Goal: Task Accomplishment & Management: Complete application form

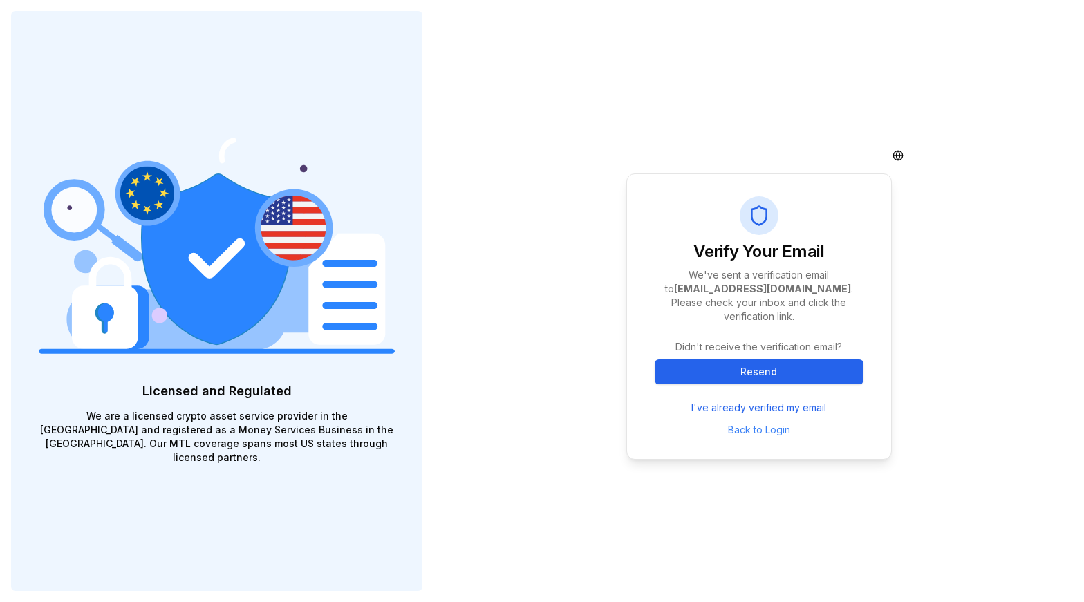
click at [755, 362] on button "Resend" at bounding box center [759, 371] width 209 height 25
click at [750, 361] on button "Resend" at bounding box center [759, 371] width 209 height 25
click at [765, 401] on link "I've already verified my email" at bounding box center [758, 408] width 135 height 14
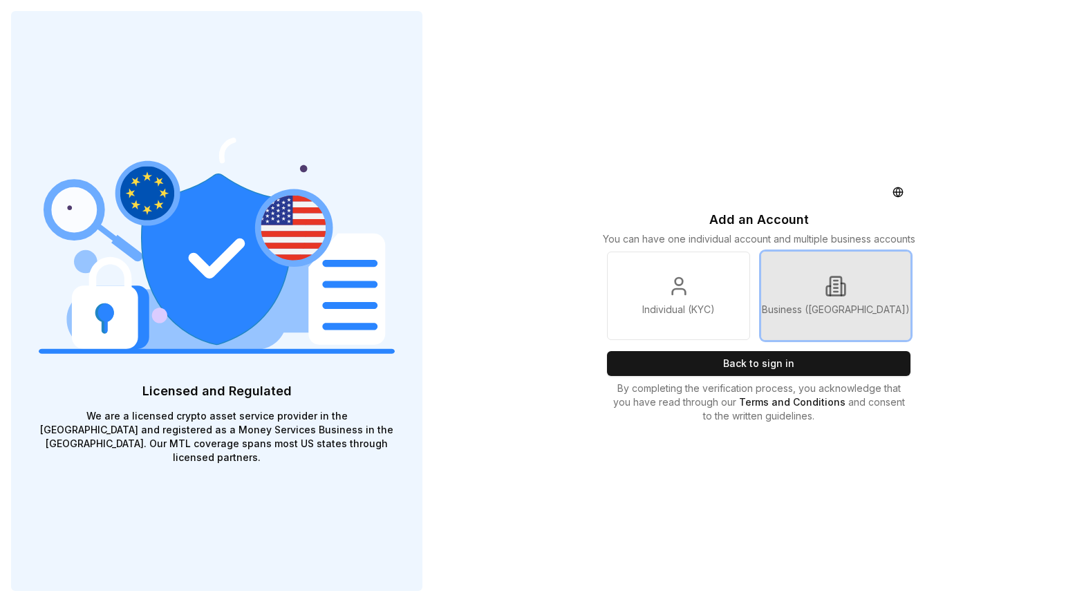
click at [824, 304] on p "Business ([GEOGRAPHIC_DATA])" at bounding box center [836, 310] width 148 height 14
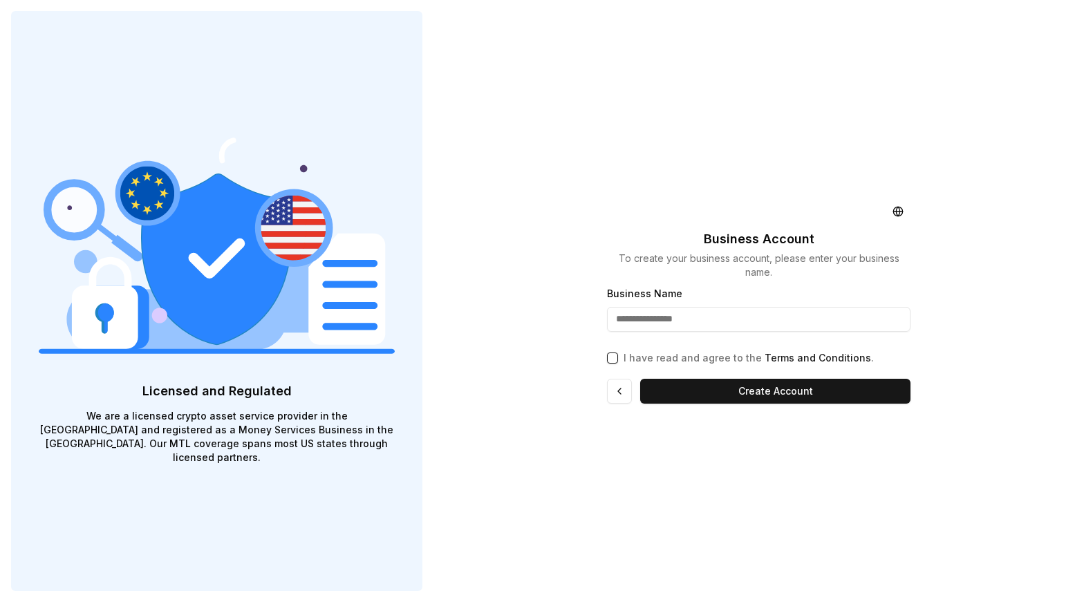
click at [700, 325] on input "Business Name" at bounding box center [758, 319] width 303 height 25
type input "**********"
click at [611, 362] on button "I have read and agree to the Terms and Conditions ." at bounding box center [612, 358] width 11 height 11
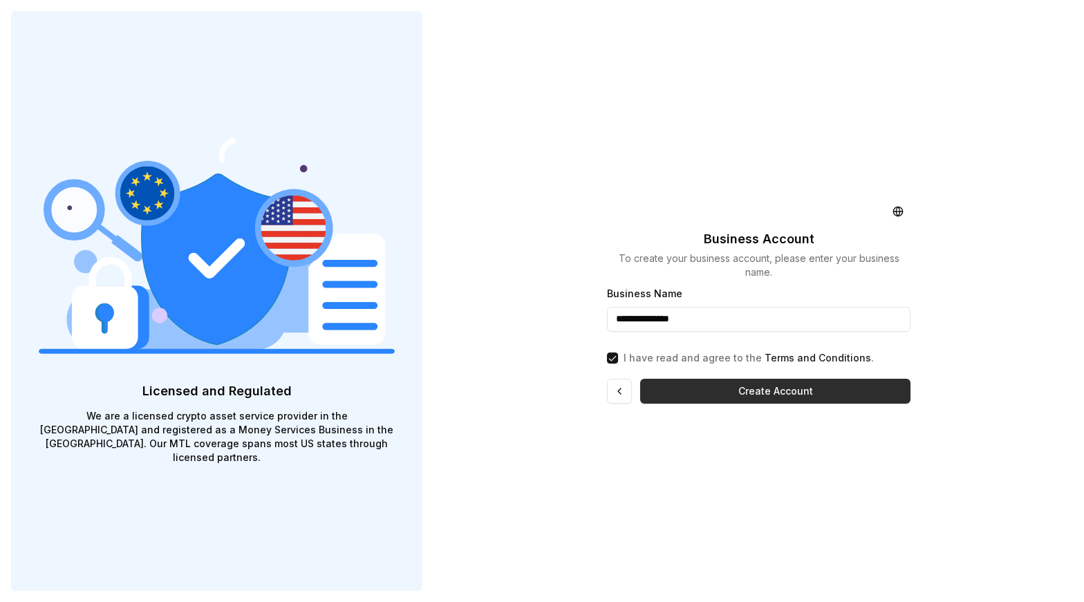
click at [816, 394] on button "Create Account" at bounding box center [775, 391] width 270 height 25
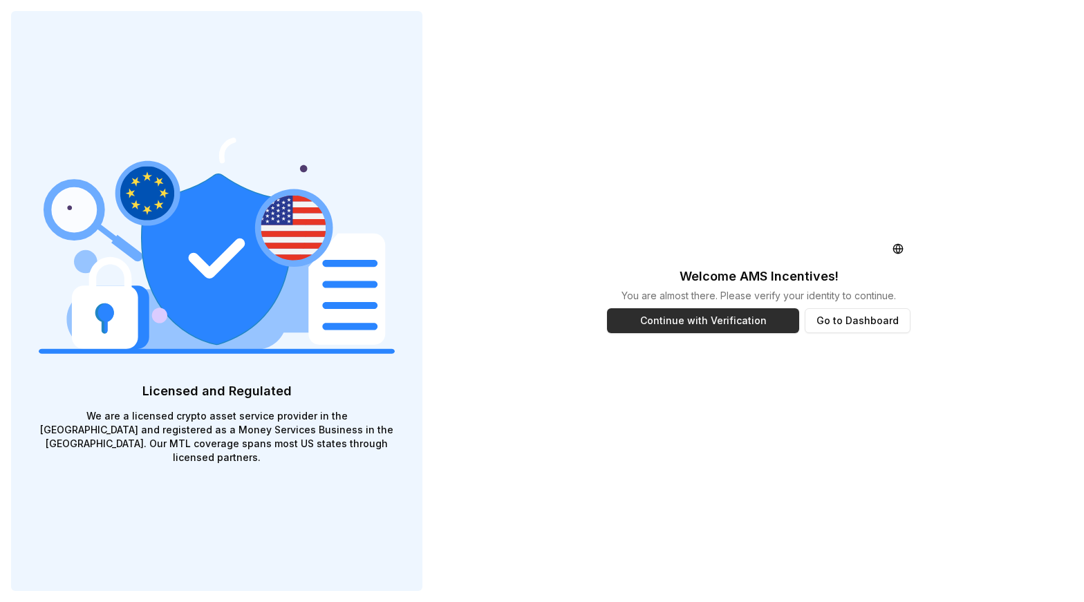
click at [715, 319] on button "Continue with Verification" at bounding box center [702, 320] width 191 height 25
